Goal: Task Accomplishment & Management: Manage account settings

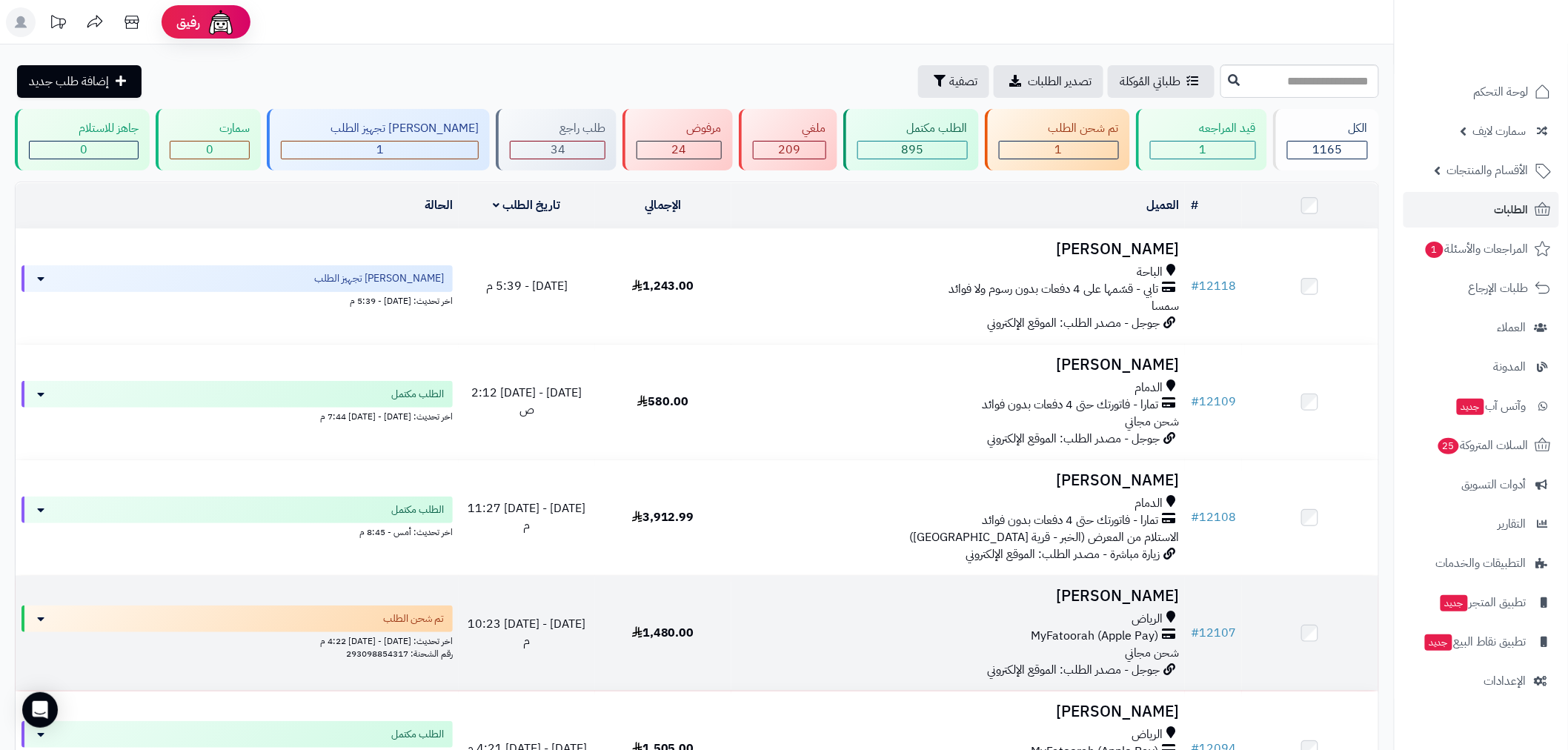
click at [1226, 640] on td "# 12107" at bounding box center [1214, 633] width 57 height 114
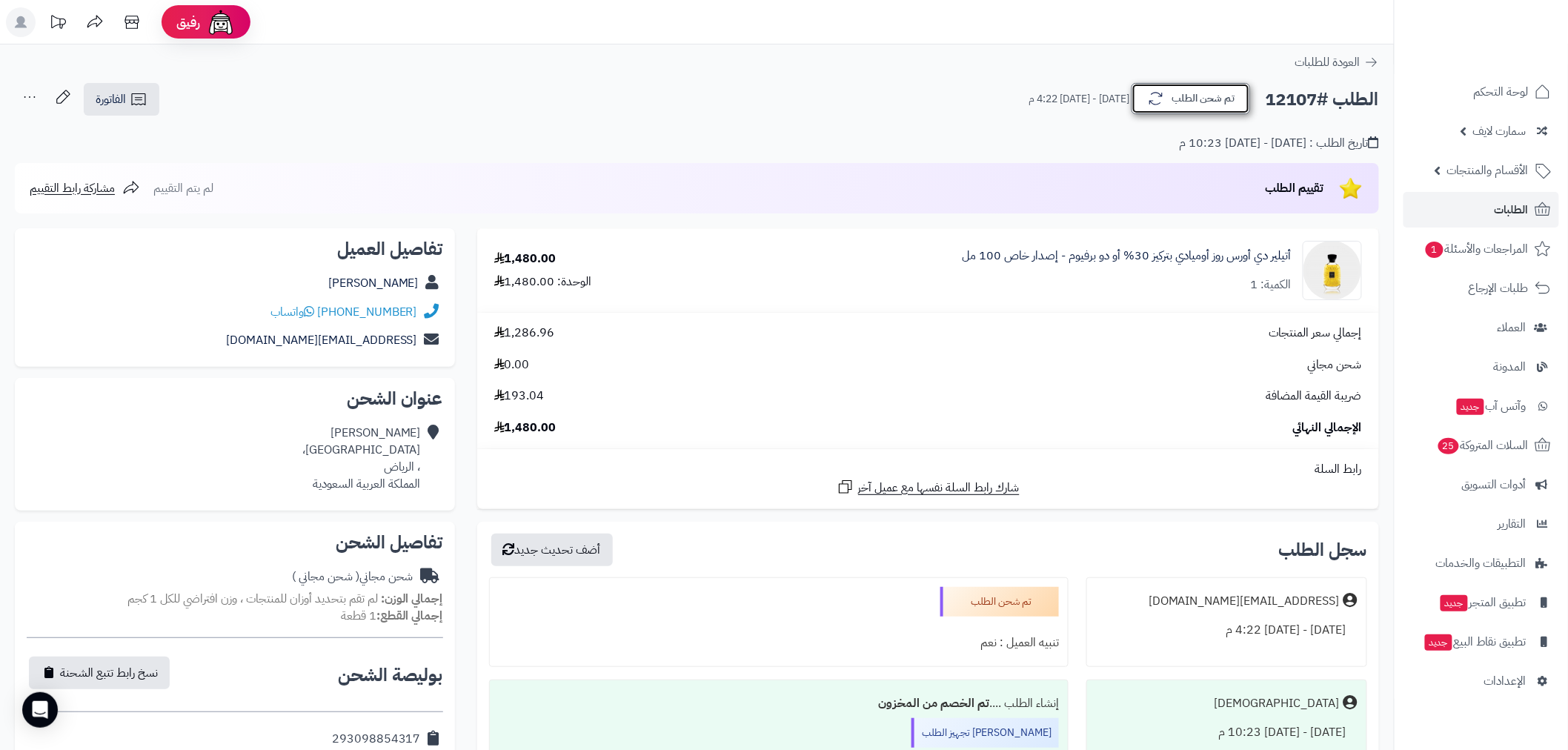
click at [1182, 105] on button "تم شحن الطلب" at bounding box center [1191, 98] width 119 height 31
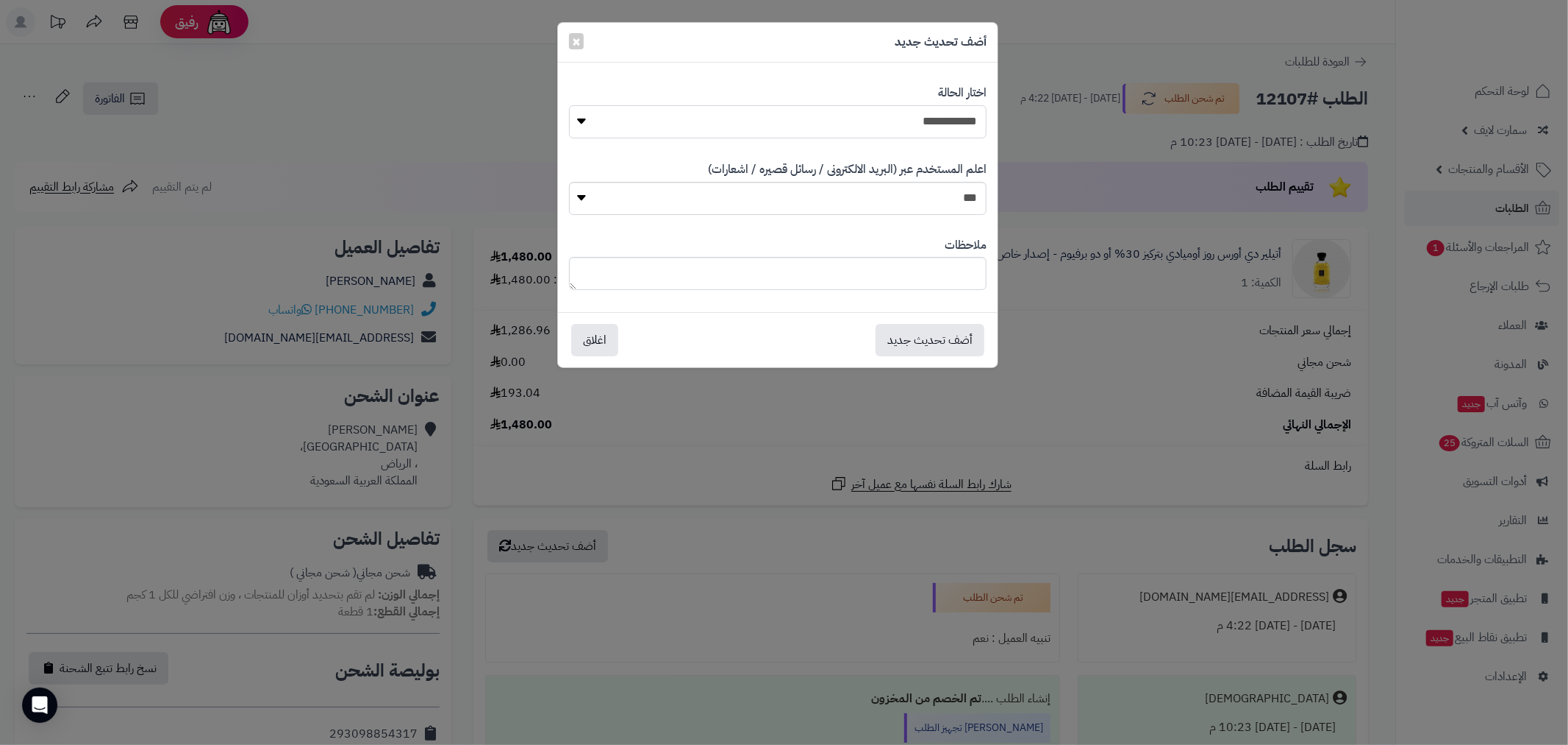
click at [960, 125] on select "**********" at bounding box center [777, 121] width 418 height 33
select select "*"
click at [569, 105] on select "**********" at bounding box center [777, 121] width 418 height 33
click at [939, 339] on button "أضف تحديث جديد" at bounding box center [930, 339] width 109 height 32
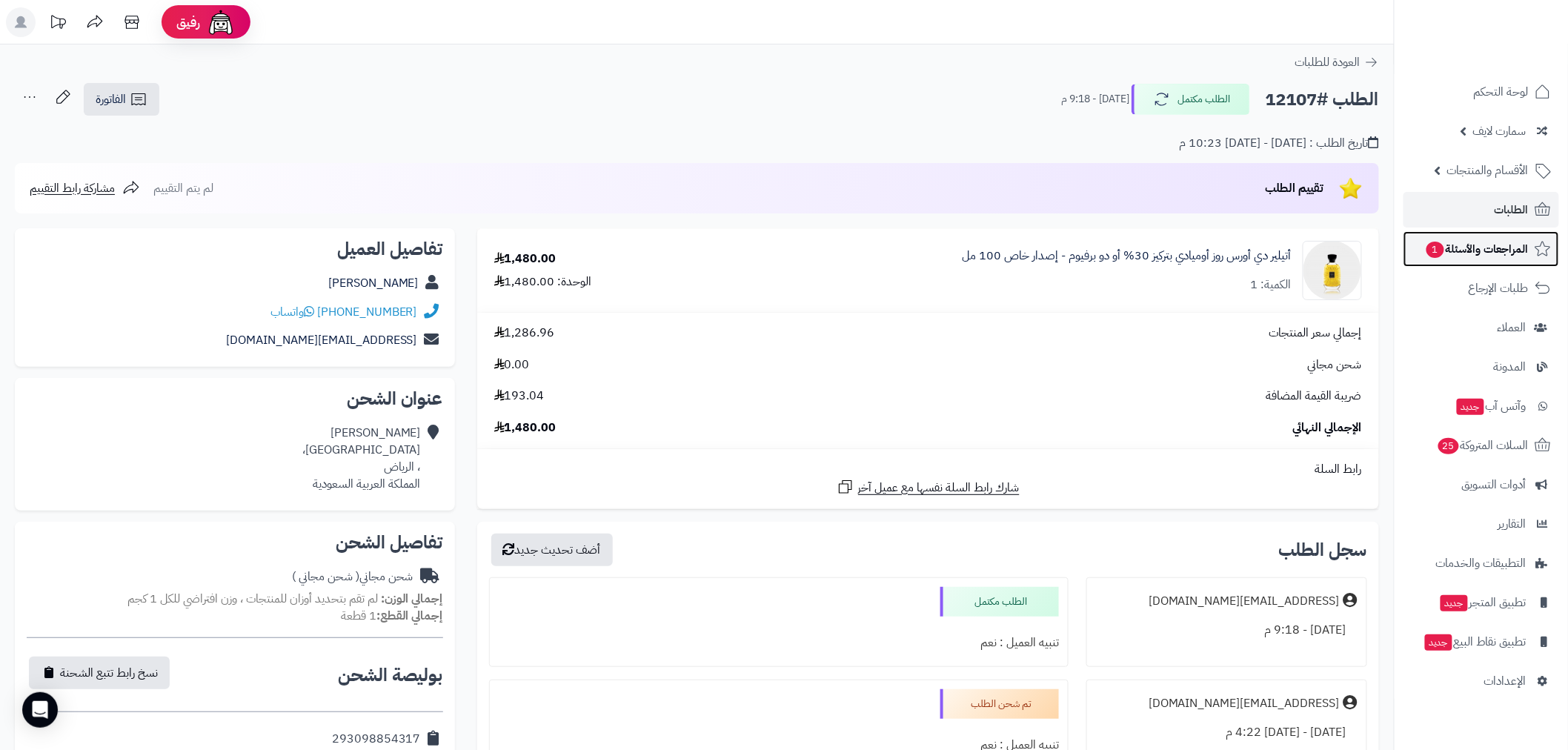
click at [1466, 263] on link "المراجعات والأسئلة 1" at bounding box center [1481, 249] width 156 height 36
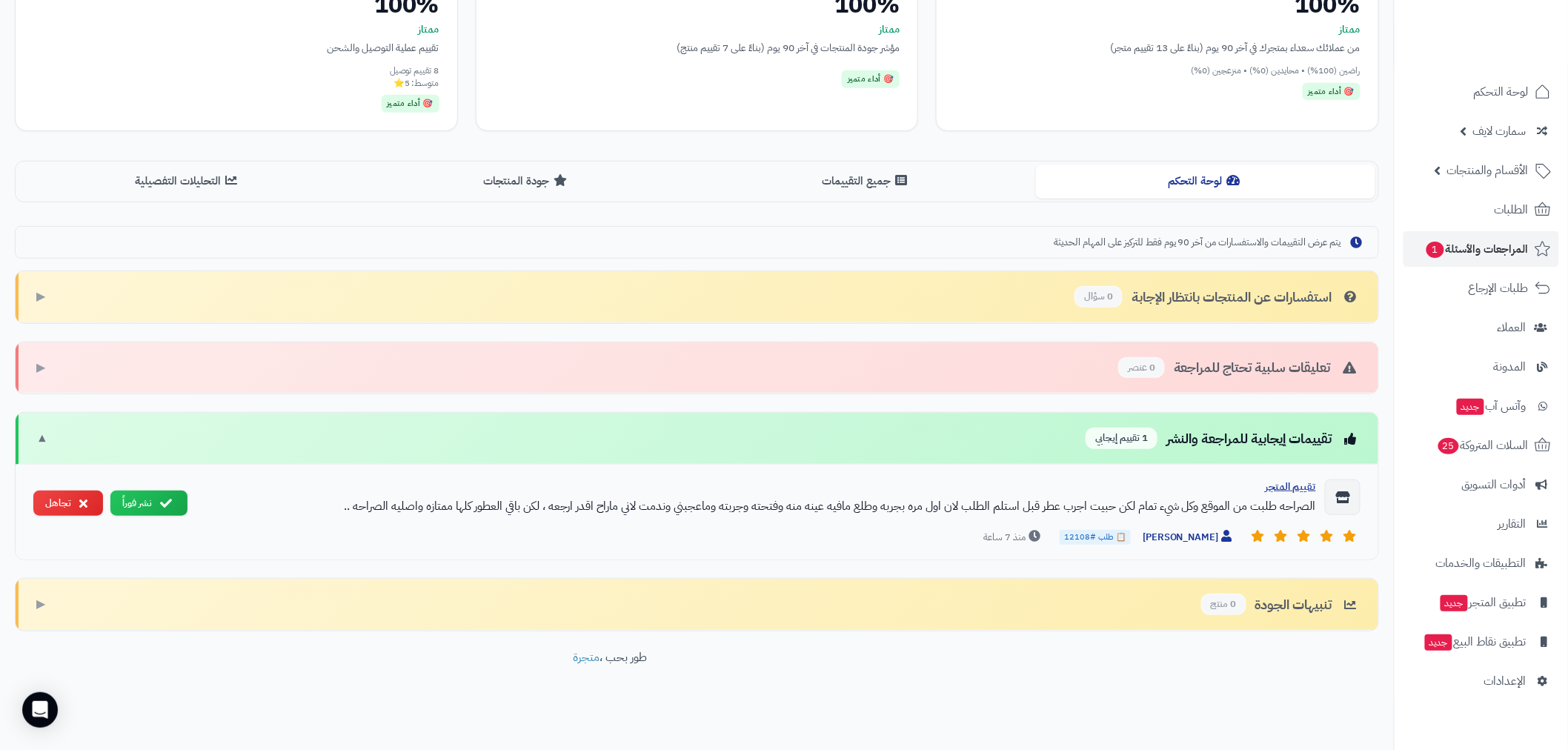
scroll to position [237, 0]
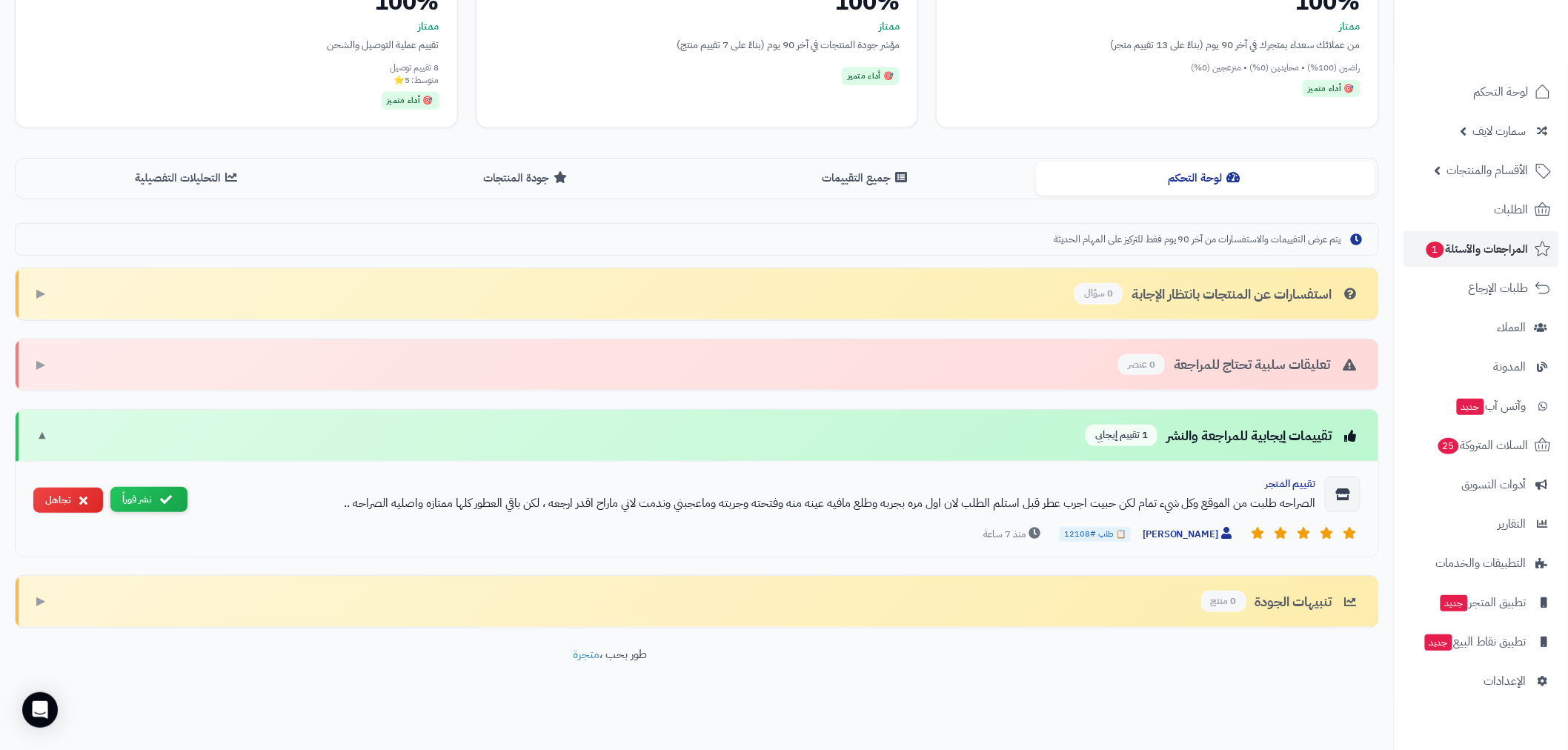
click at [139, 499] on button "نشر فوراً" at bounding box center [148, 499] width 77 height 26
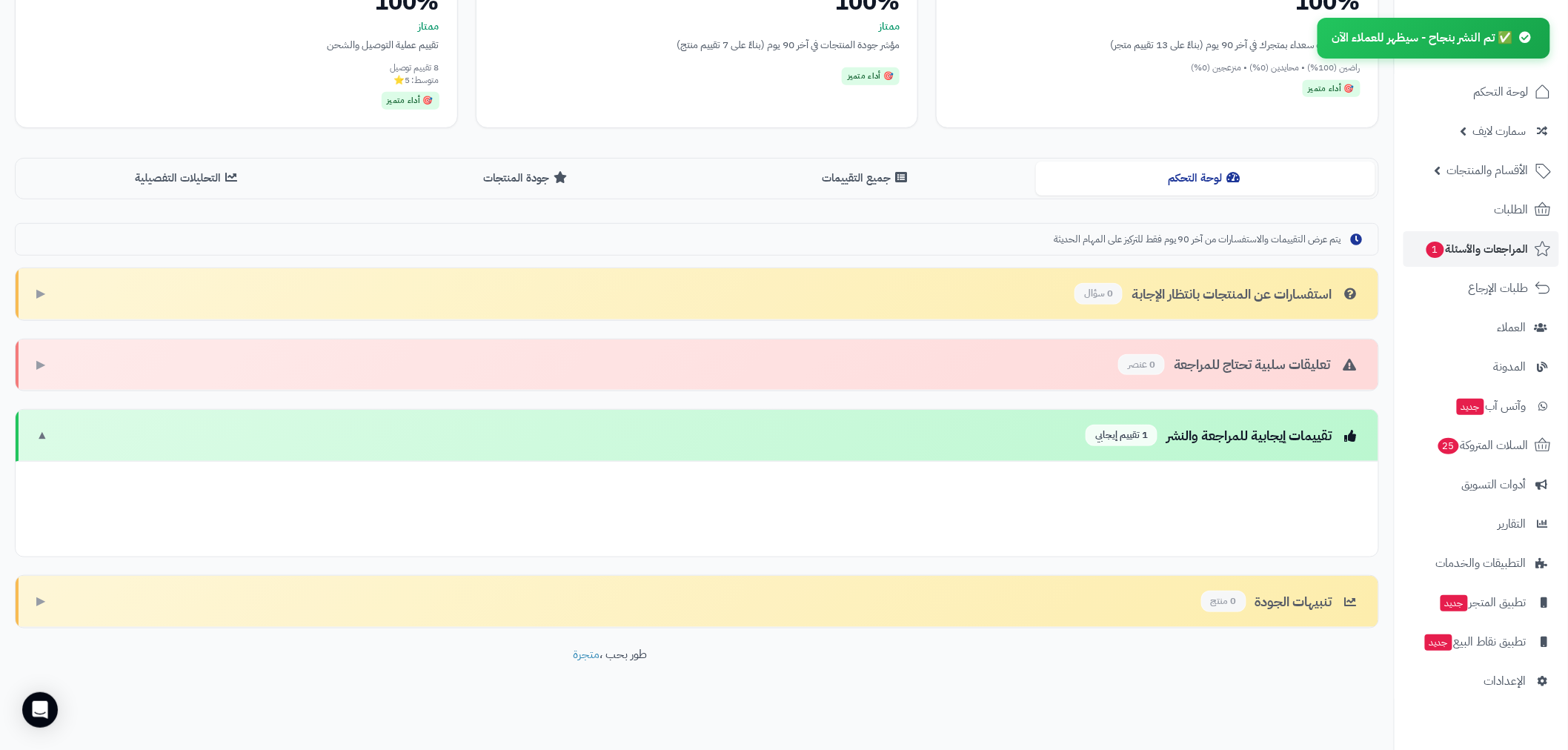
scroll to position [142, 0]
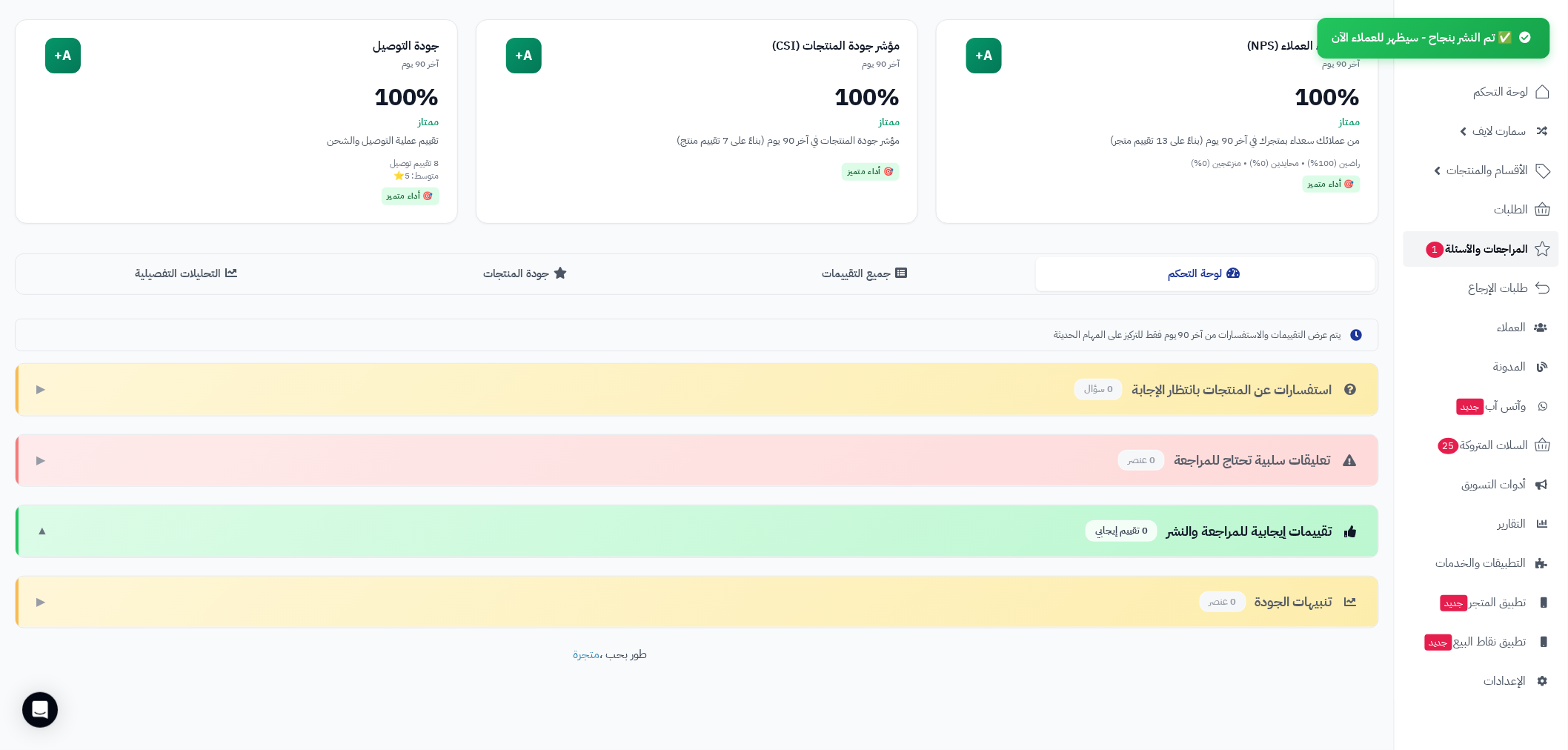
click at [1502, 249] on span "المراجعات والأسئلة 1" at bounding box center [1477, 249] width 104 height 21
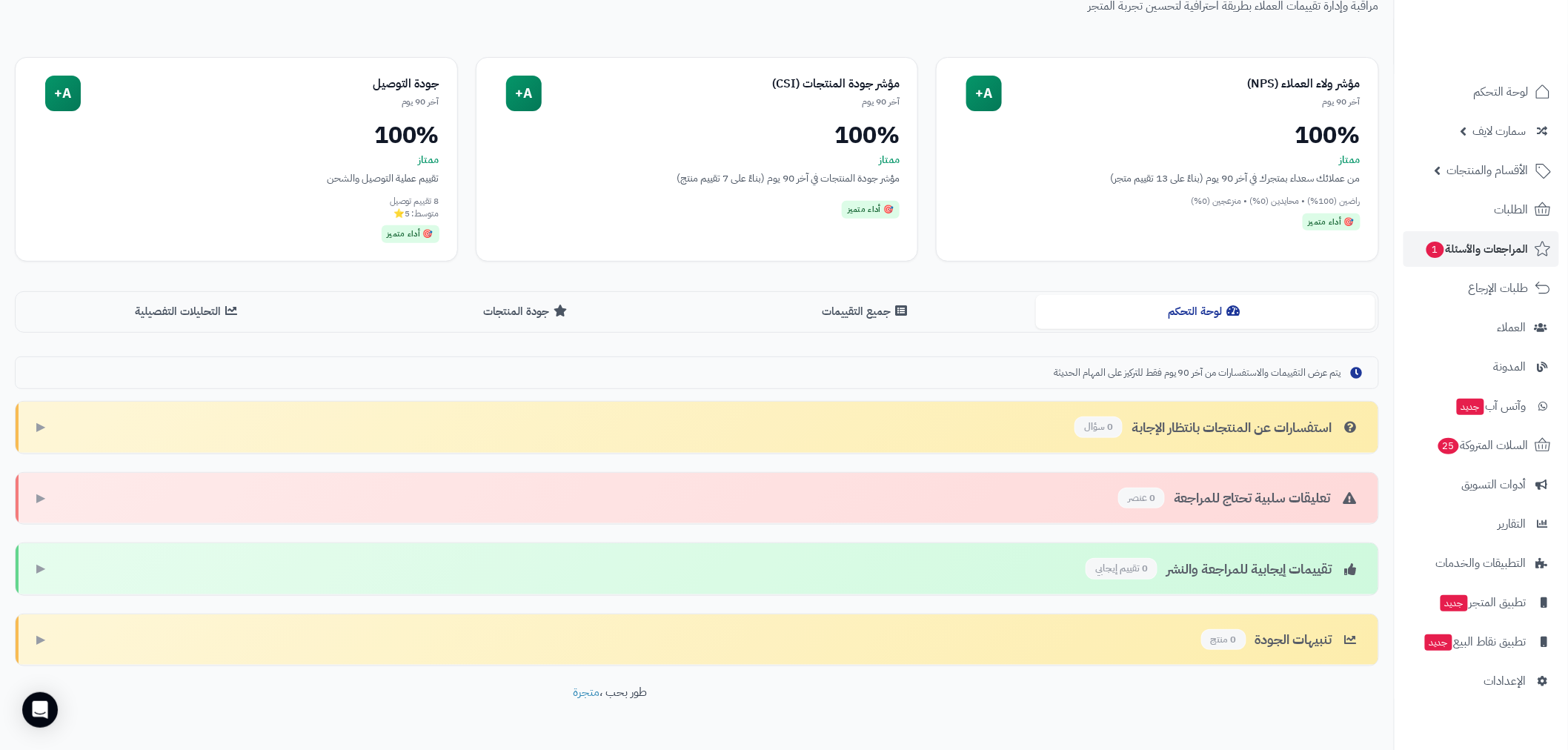
scroll to position [142, 0]
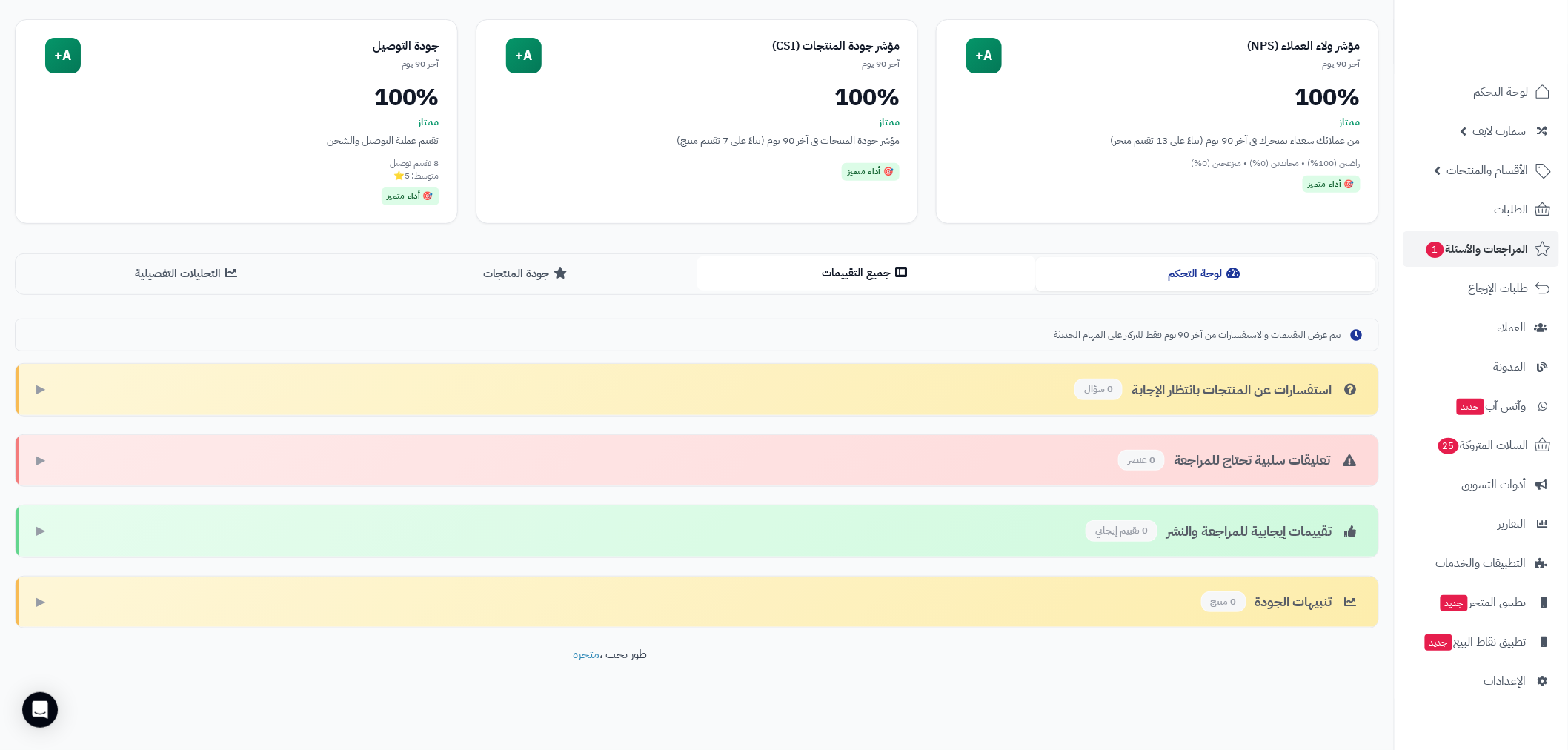
click at [869, 282] on button "جميع التقييمات" at bounding box center [868, 273] width 340 height 33
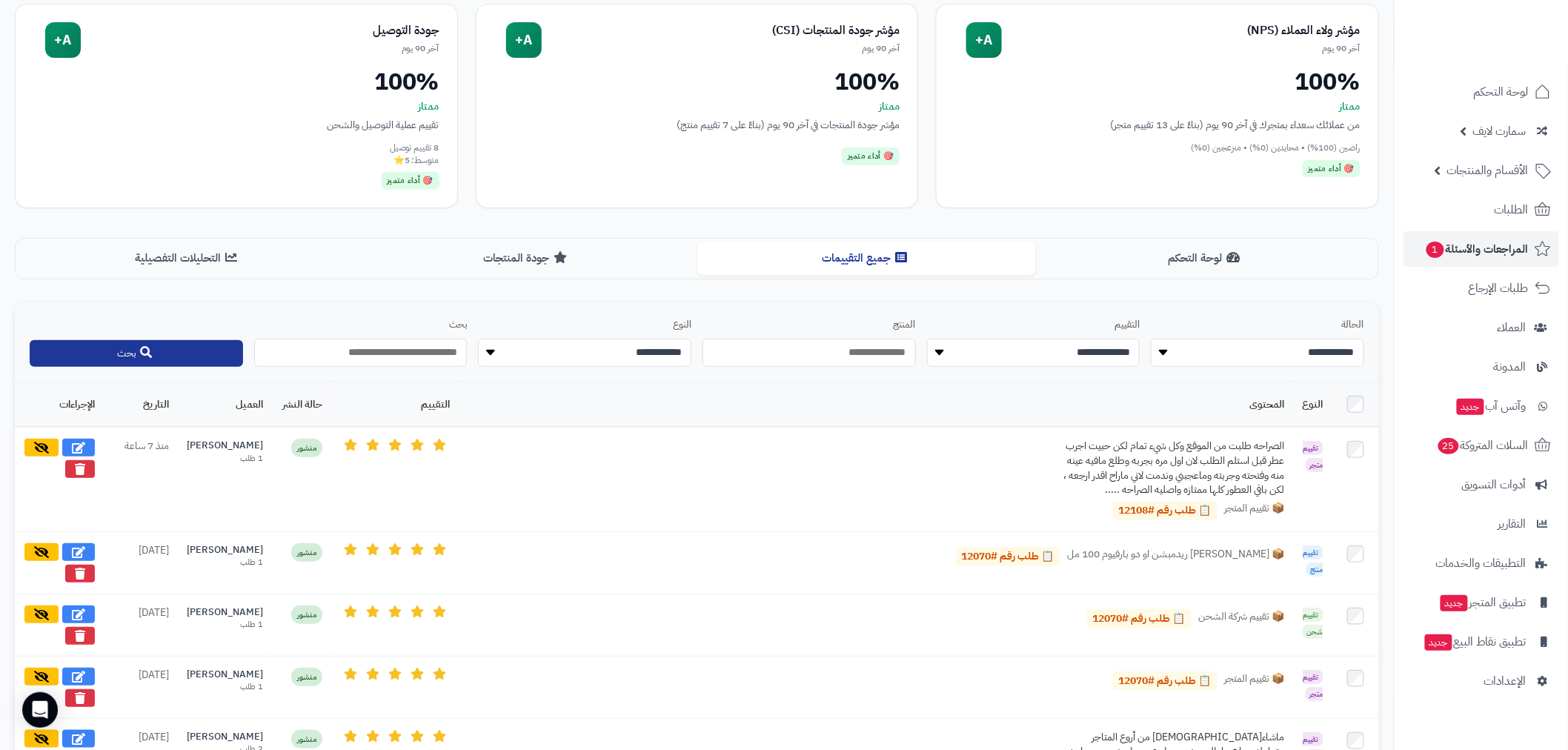
scroll to position [191, 0]
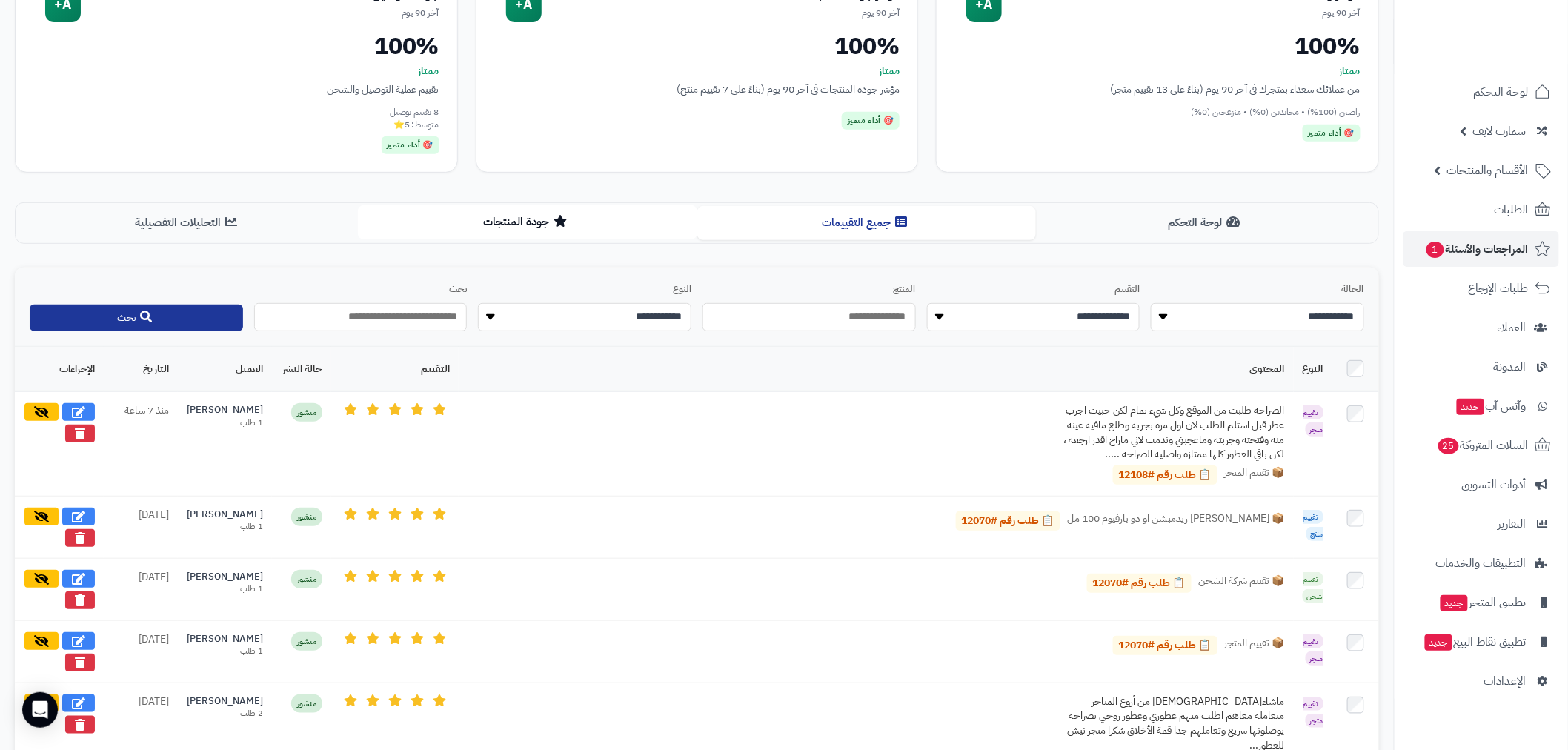
click at [580, 228] on button "جودة المنتجات" at bounding box center [528, 222] width 340 height 33
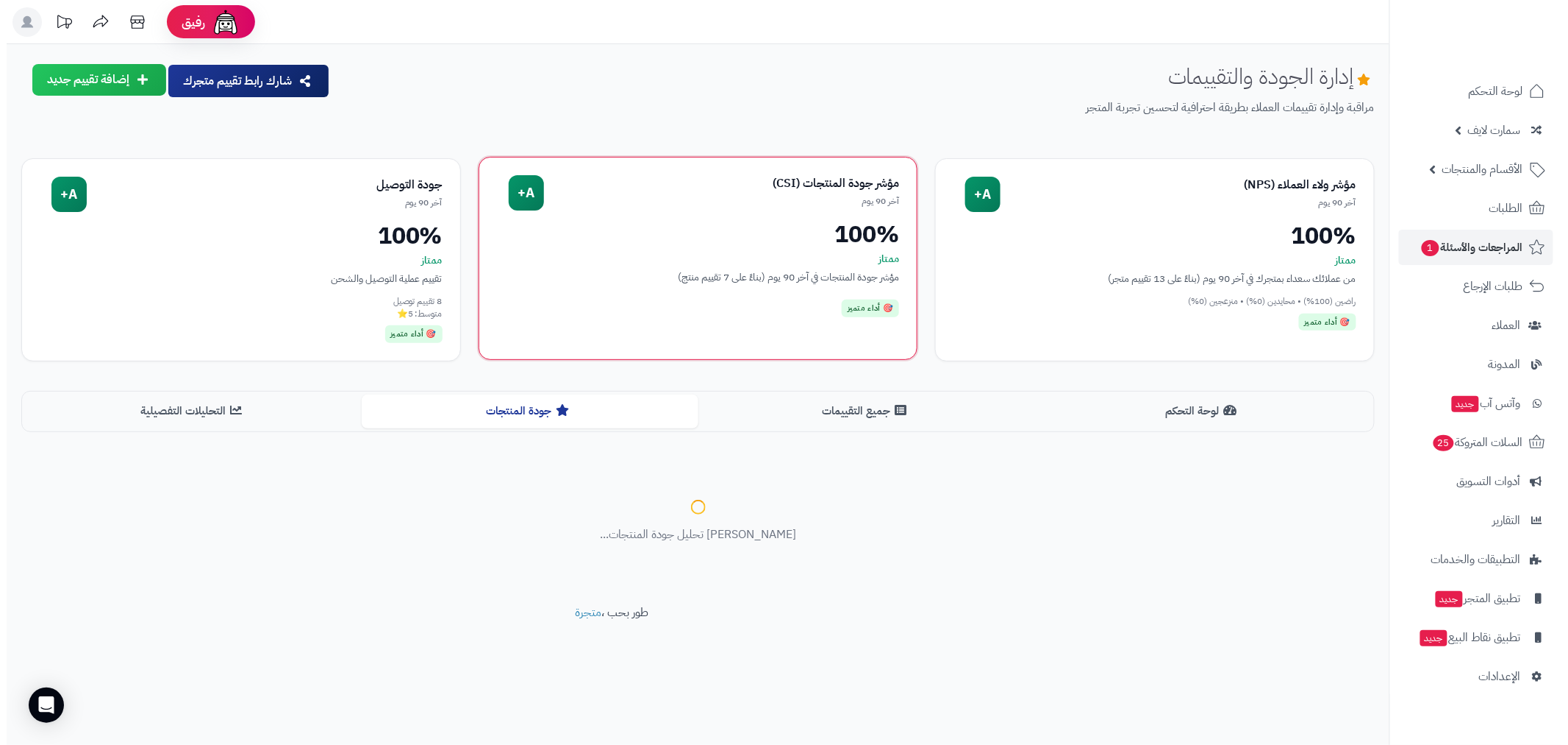
scroll to position [0, 0]
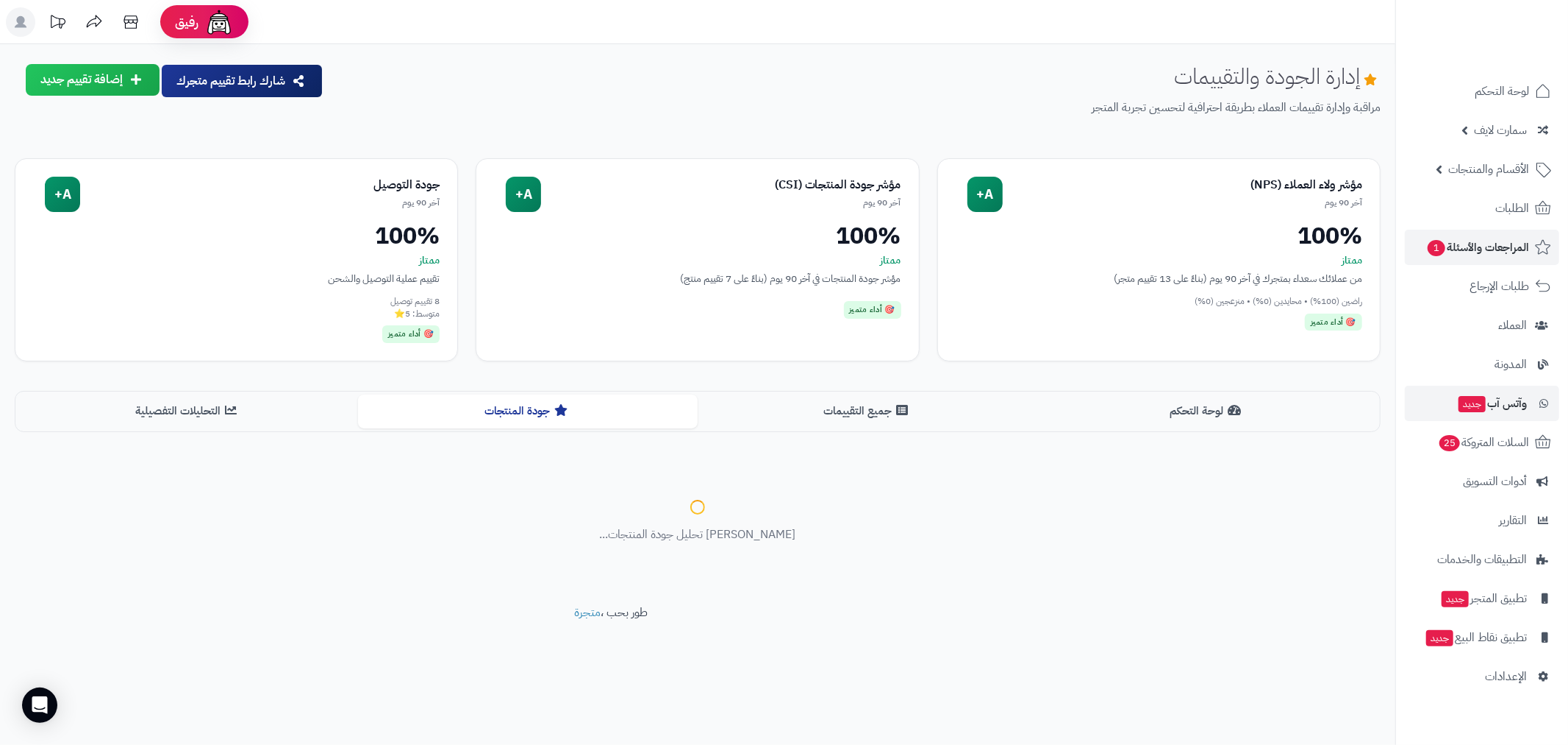
click at [238, 415] on button "التحليلات التفصيلية" at bounding box center [188, 410] width 340 height 33
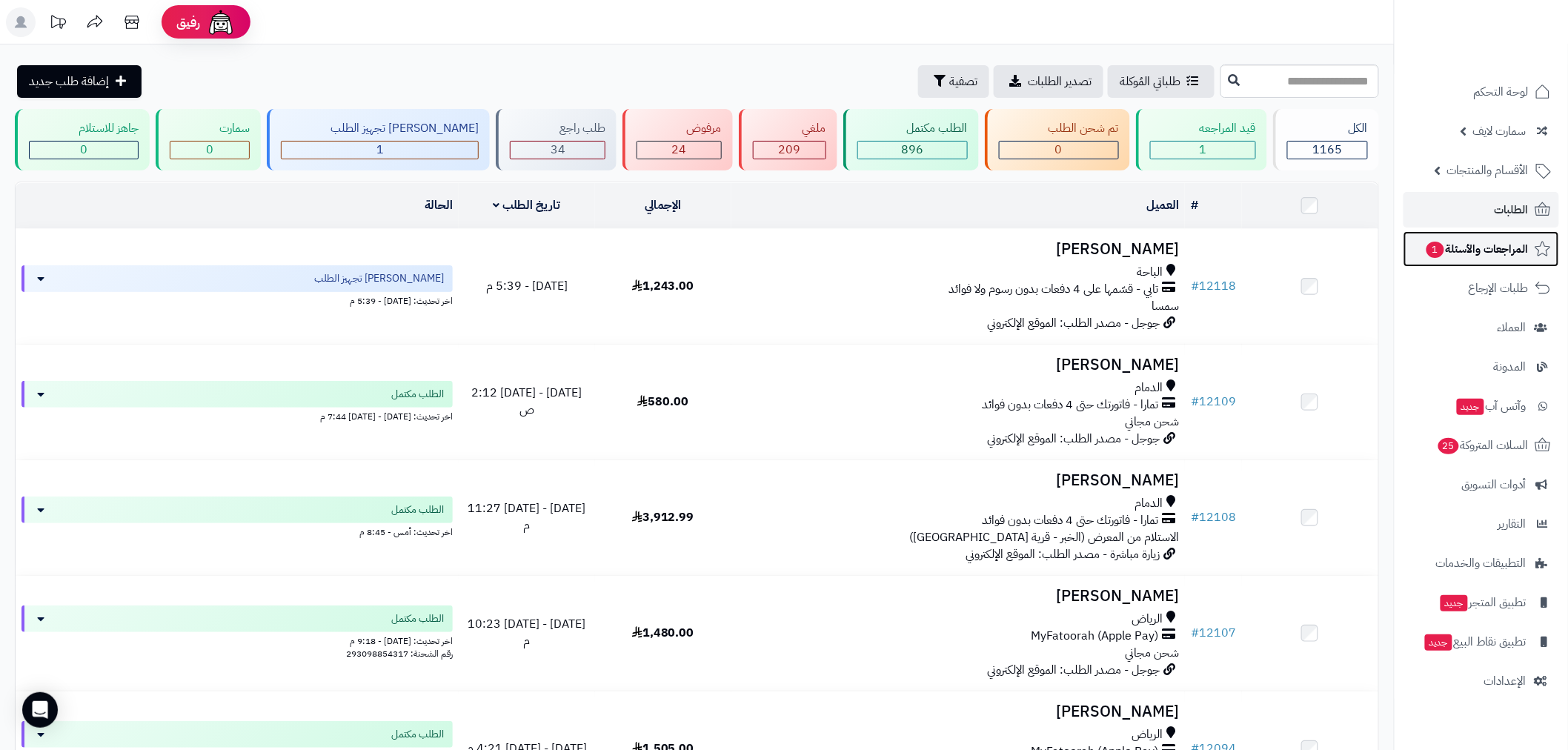
click at [1484, 261] on link "المراجعات والأسئلة 1" at bounding box center [1481, 249] width 156 height 36
